Goal: Navigation & Orientation: Understand site structure

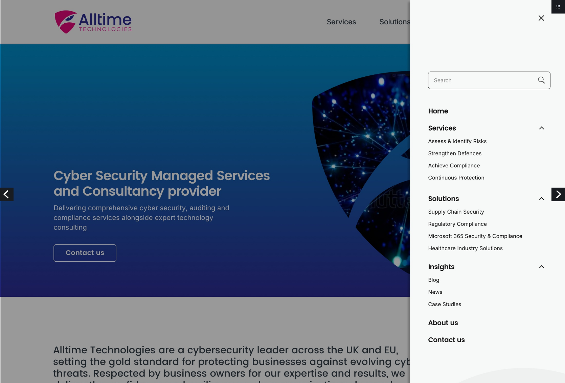
click at [268, 47] on img at bounding box center [282, 256] width 565 height 513
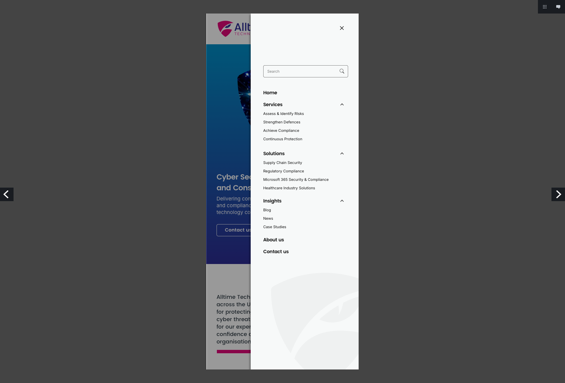
click at [141, 80] on div at bounding box center [282, 192] width 565 height 356
